Goal: Find contact information: Find contact information

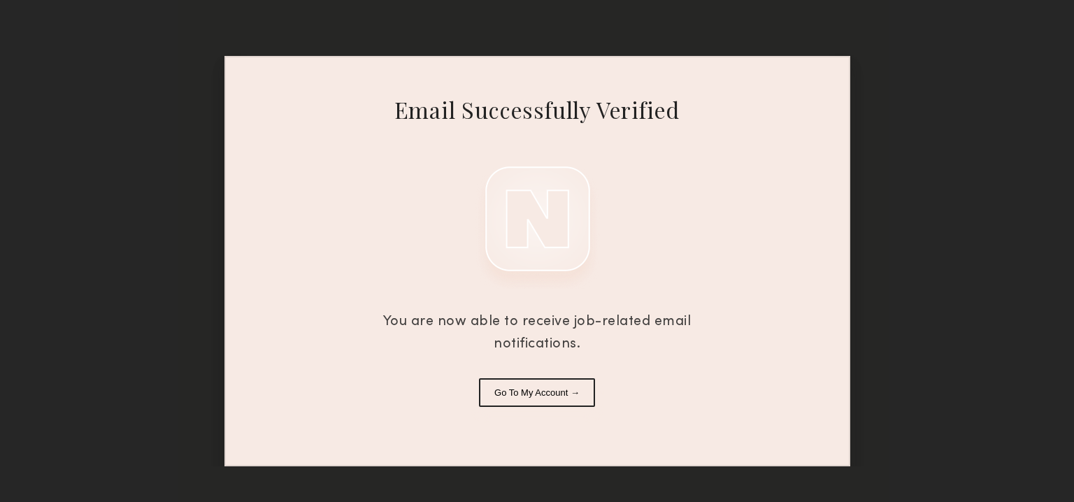
click at [562, 399] on button "Go To My Account →" at bounding box center [537, 392] width 116 height 29
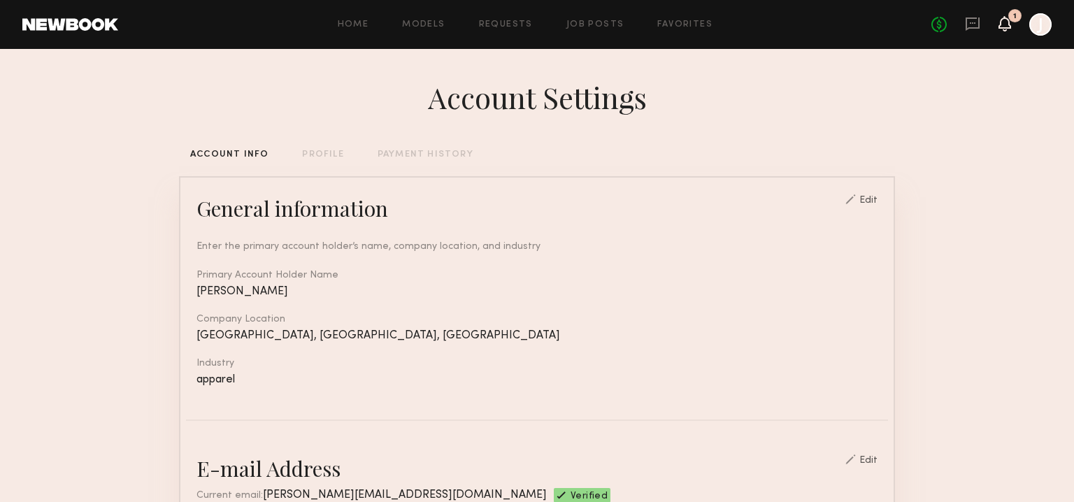
click at [1006, 18] on icon at bounding box center [1004, 23] width 11 height 10
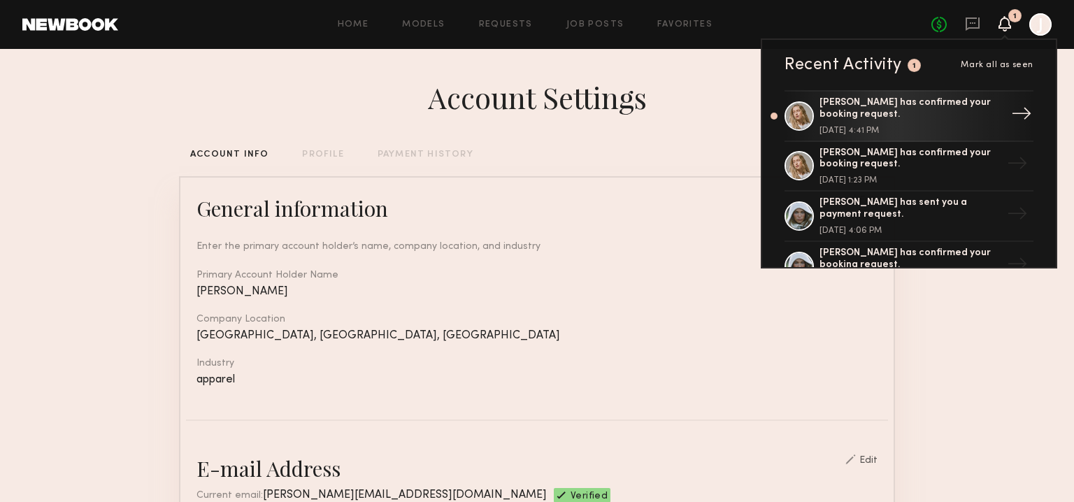
click at [941, 105] on div "Shannon B. has confirmed your booking request." at bounding box center [911, 109] width 182 height 24
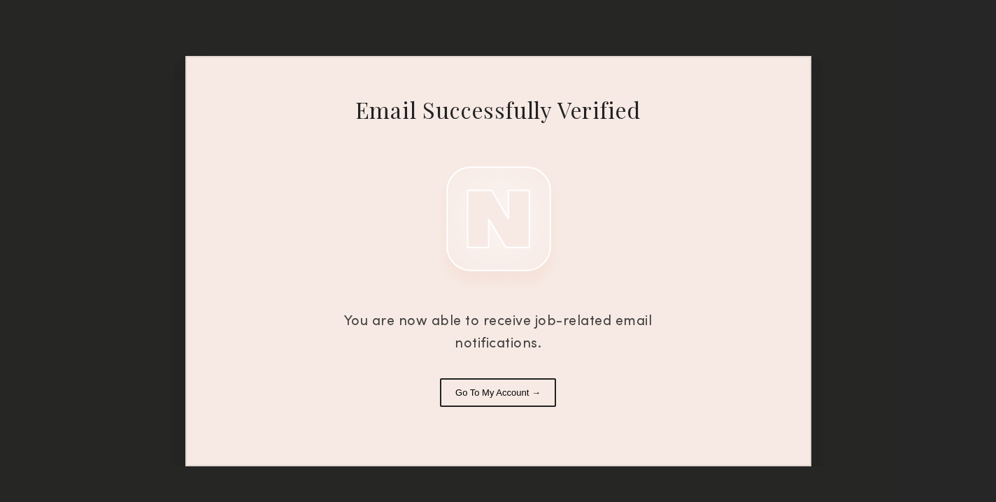
click at [508, 399] on button "Go To My Account →" at bounding box center [498, 392] width 116 height 29
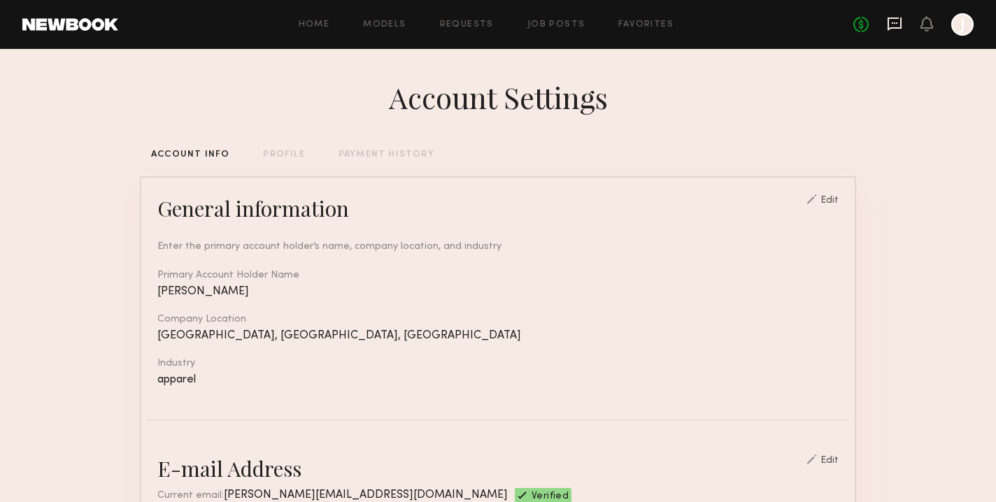
click at [892, 29] on icon at bounding box center [894, 23] width 15 height 15
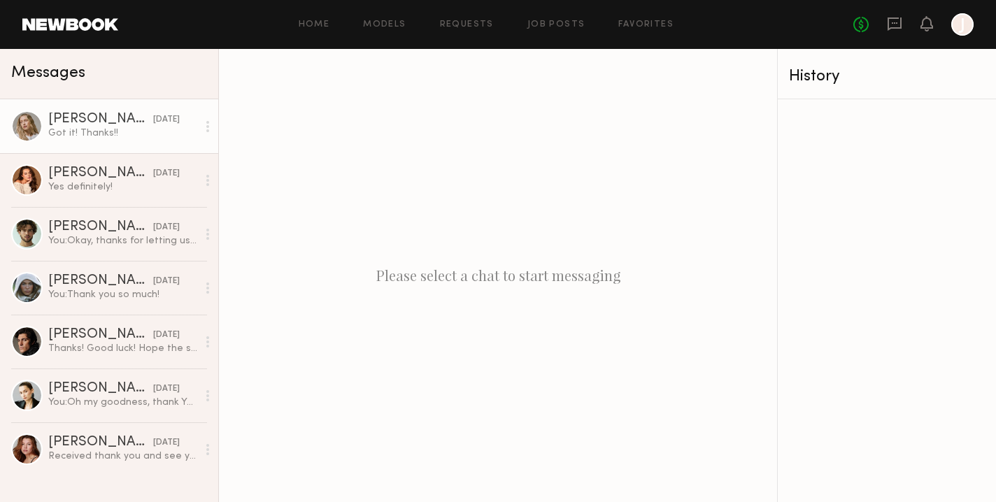
click at [97, 115] on div "[PERSON_NAME]" at bounding box center [100, 120] width 105 height 14
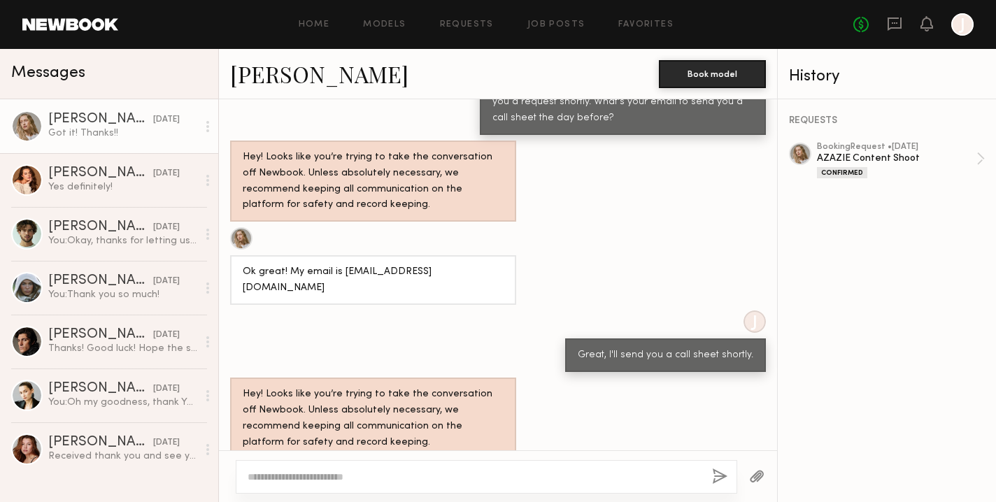
scroll to position [407, 0]
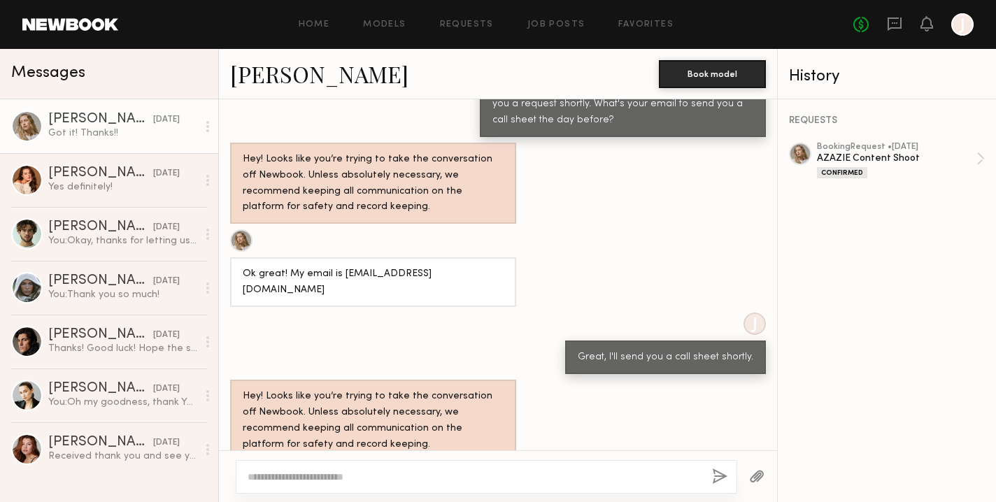
drag, startPoint x: 242, startPoint y: 271, endPoint x: 422, endPoint y: 266, distance: 180.5
click at [422, 266] on div "Ok great! My email is [EMAIL_ADDRESS][DOMAIN_NAME]" at bounding box center [373, 282] width 261 height 32
copy div "[EMAIL_ADDRESS][DOMAIN_NAME]"
